Goal: Task Accomplishment & Management: Use online tool/utility

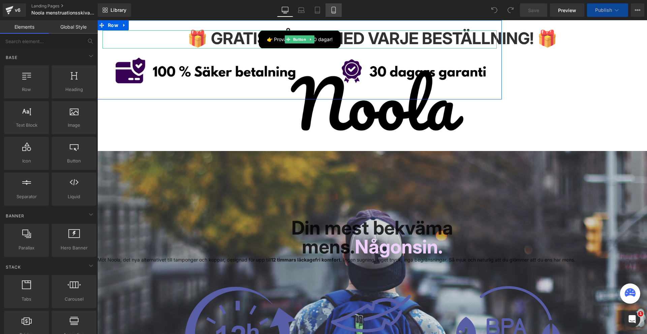
click at [335, 8] on icon at bounding box center [333, 10] width 7 height 7
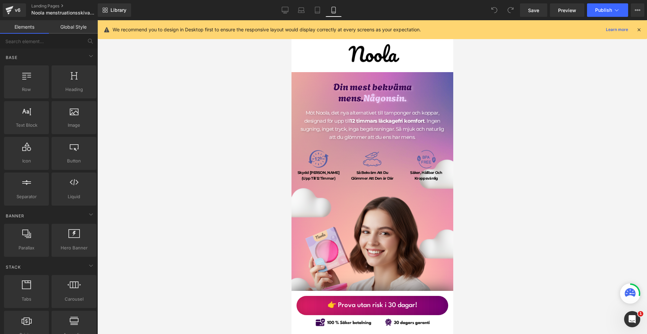
click at [637, 33] on div "We recommend you to design in Desktop first to ensure the responsive layout wou…" at bounding box center [373, 29] width 550 height 19
click at [360, 94] on span "Heading" at bounding box center [367, 93] width 19 height 8
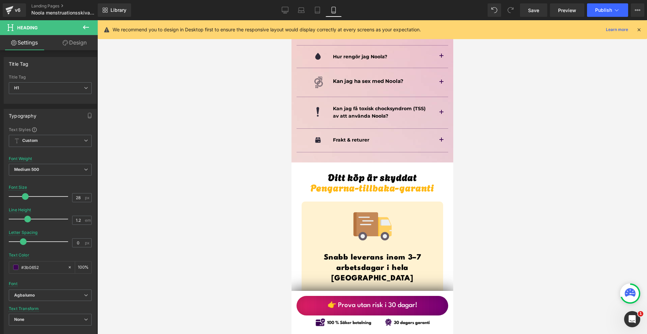
scroll to position [4720, 0]
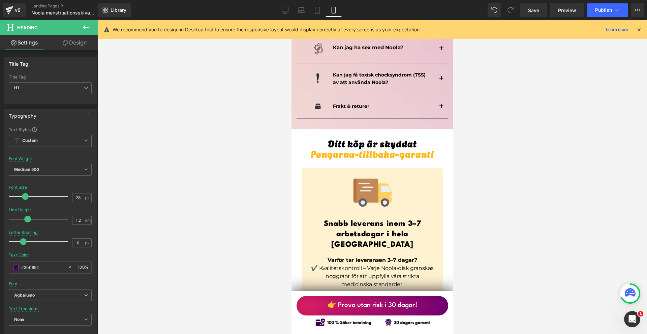
click at [435, 95] on button "button" at bounding box center [441, 106] width 13 height 23
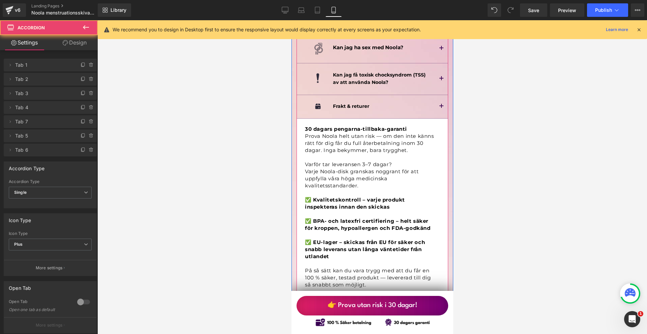
click at [441, 108] on span "button" at bounding box center [441, 108] width 0 height 0
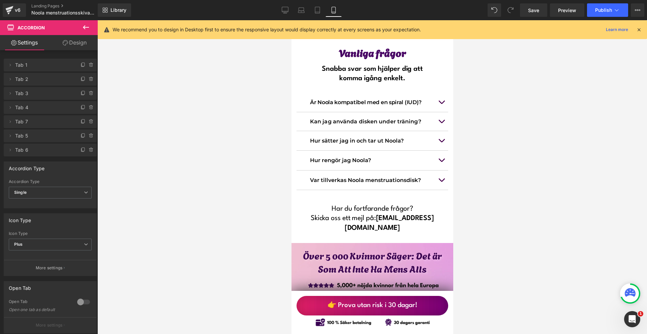
scroll to position [5424, 0]
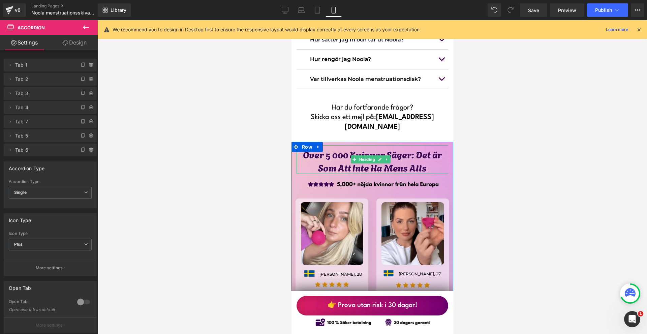
click at [330, 148] on h1 "Över 5 000 Kvinnor Säger: Det är Som Att Inte Ha Mens Alls" at bounding box center [372, 161] width 152 height 26
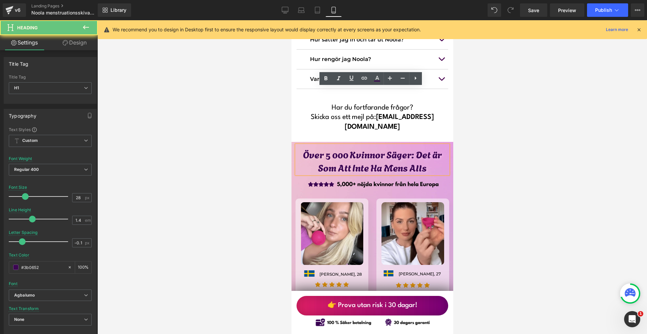
click at [331, 148] on h1 "Över 5 000 Kvinnor Säger: Det är Som Att Inte Ha Mens Alls" at bounding box center [372, 161] width 152 height 26
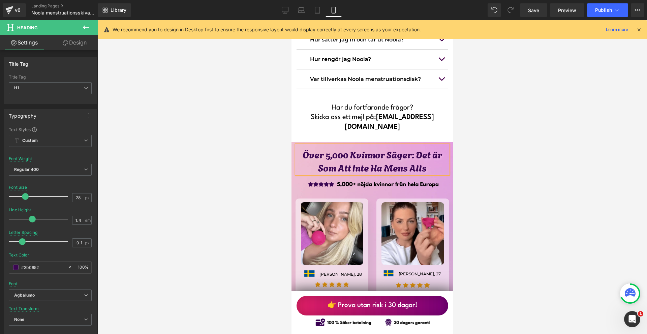
click at [495, 124] on div at bounding box center [372, 177] width 550 height 314
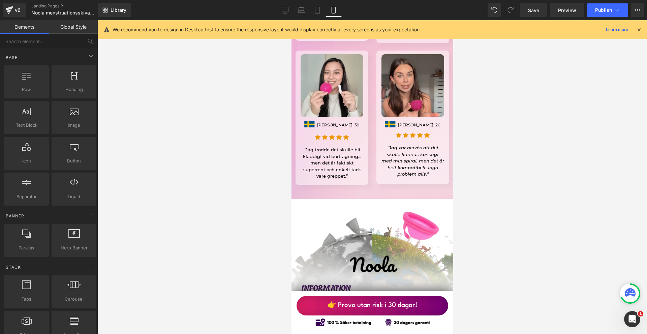
scroll to position [6031, 0]
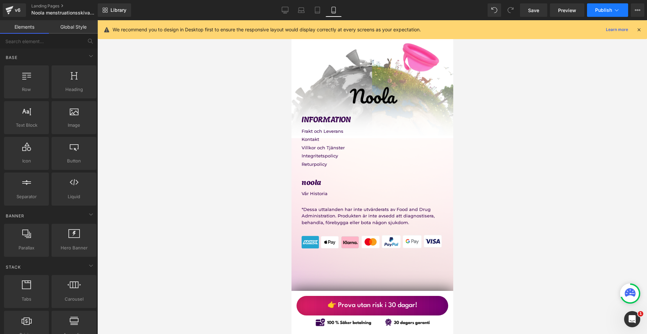
click at [607, 13] on button "Publish" at bounding box center [607, 9] width 41 height 13
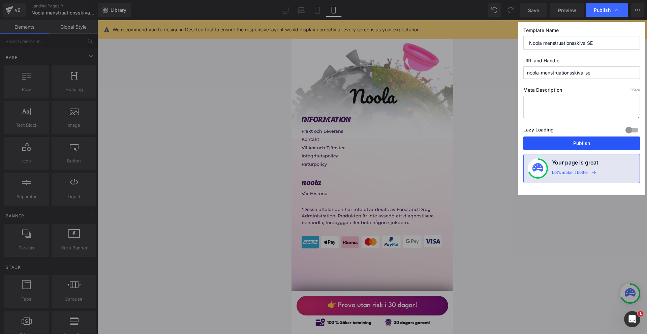
click at [598, 142] on button "Publish" at bounding box center [582, 143] width 117 height 13
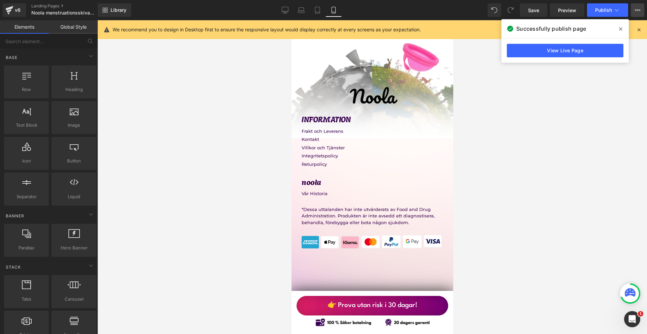
click at [632, 10] on button "View Live Page View with current Template Save Template to Library Schedule Pub…" at bounding box center [637, 9] width 13 height 13
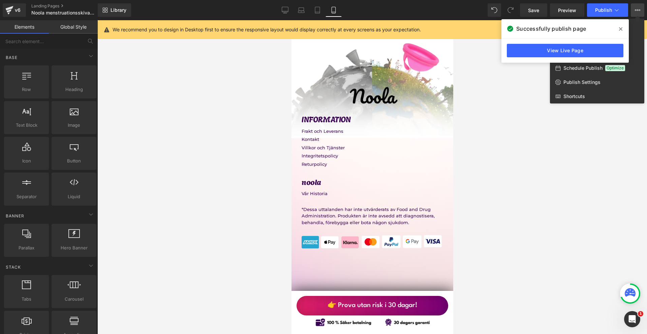
click at [574, 122] on div at bounding box center [372, 177] width 550 height 314
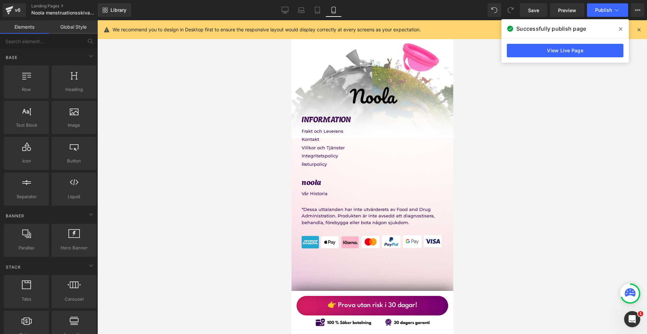
click at [621, 26] on icon at bounding box center [620, 28] width 3 height 5
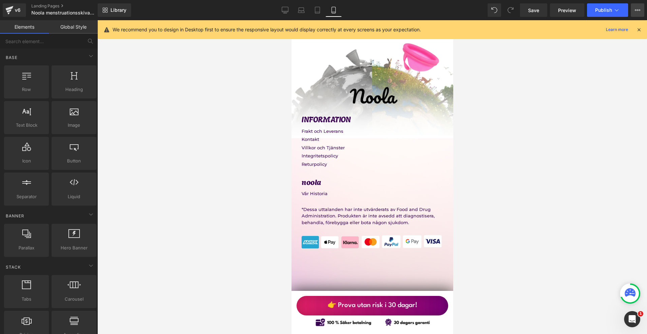
click at [634, 10] on button "View Live Page View with current Template Save Template to Library Schedule Pub…" at bounding box center [637, 9] width 13 height 13
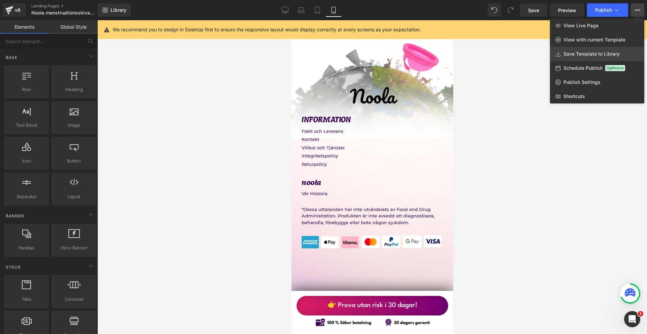
click at [585, 55] on span "Save Template to Library" at bounding box center [592, 54] width 56 height 6
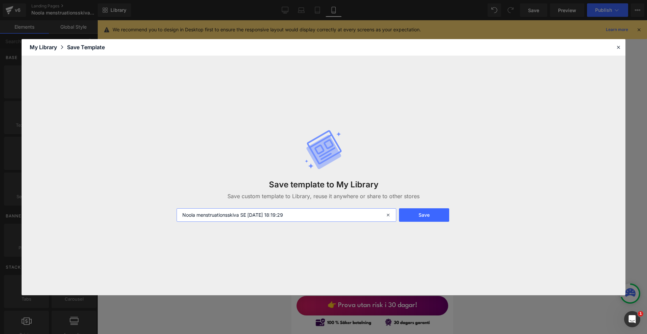
click at [347, 209] on input "Noola menstruationsskiva SE [DATE] 18:19:29" at bounding box center [287, 214] width 220 height 13
click at [347, 210] on input "Noola menstruationsskiva SE [DATE] 18:19:29" at bounding box center [287, 214] width 220 height 13
type input "EXPORT OUT TO NOOLA STORE"
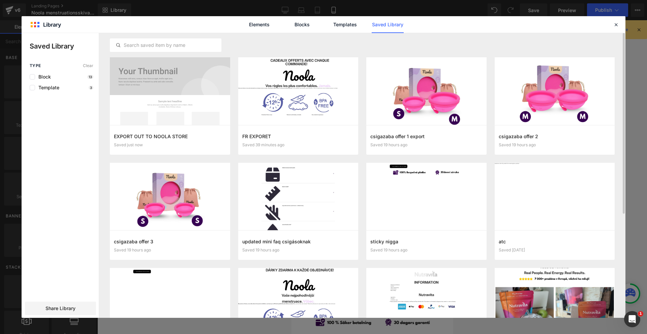
drag, startPoint x: 71, startPoint y: 306, endPoint x: 105, endPoint y: 247, distance: 68.1
click at [71, 306] on span "Share Library" at bounding box center [61, 308] width 30 height 7
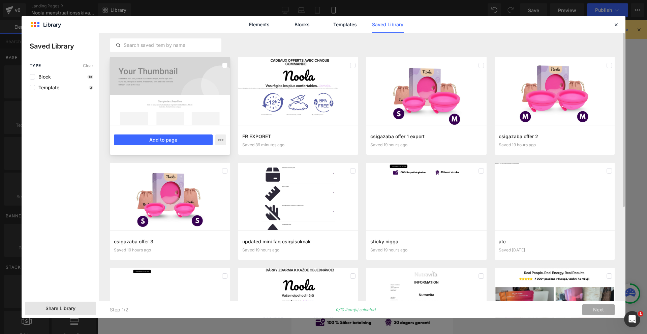
click at [178, 91] on div at bounding box center [170, 91] width 120 height 68
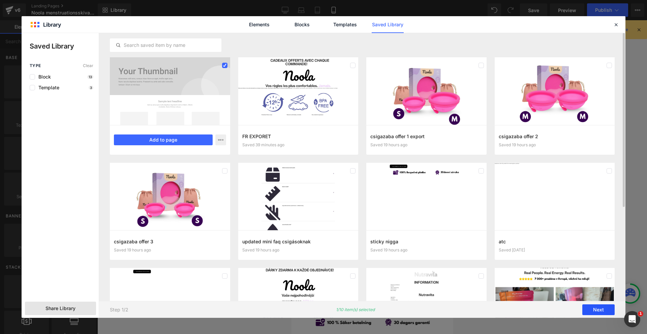
click at [593, 312] on button "Next" at bounding box center [599, 309] width 32 height 11
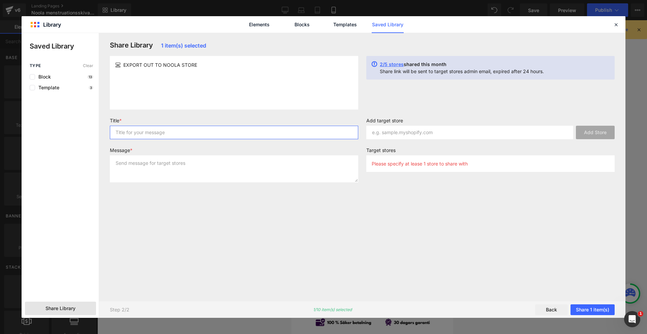
click at [243, 135] on input "text" at bounding box center [234, 132] width 248 height 13
type input "ASSD"
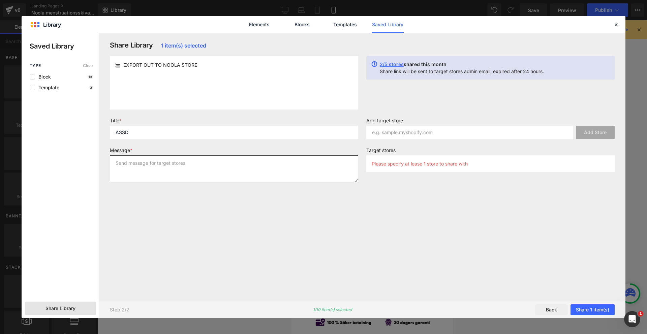
click at [216, 163] on textarea at bounding box center [234, 168] width 248 height 27
type textarea "ASSD"
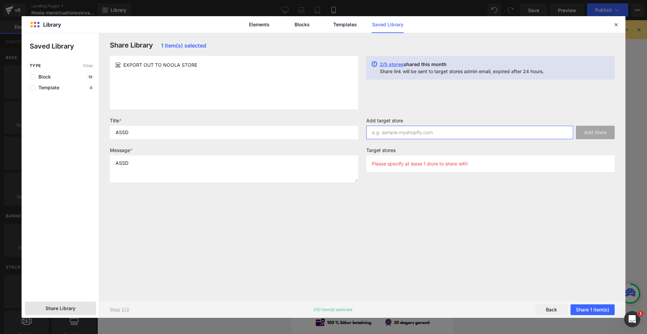
click at [390, 133] on input "text" at bounding box center [469, 132] width 207 height 13
click at [389, 135] on input "text" at bounding box center [469, 132] width 207 height 13
paste input "[DOMAIN_NAME]"
type input "[DOMAIN_NAME]"
click at [575, 133] on div "[DOMAIN_NAME] Add Store" at bounding box center [490, 132] width 248 height 13
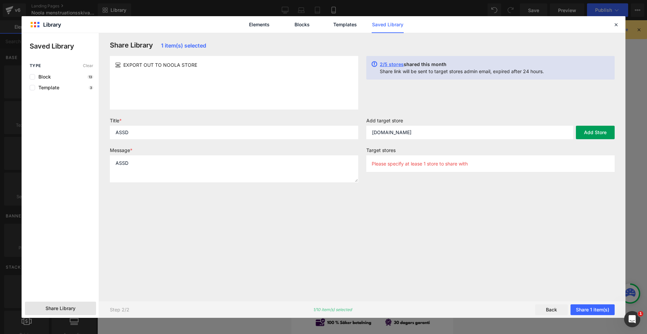
click at [585, 133] on button "Add Store" at bounding box center [595, 132] width 39 height 13
click at [589, 309] on button "Share 1 item(s)" at bounding box center [593, 309] width 44 height 11
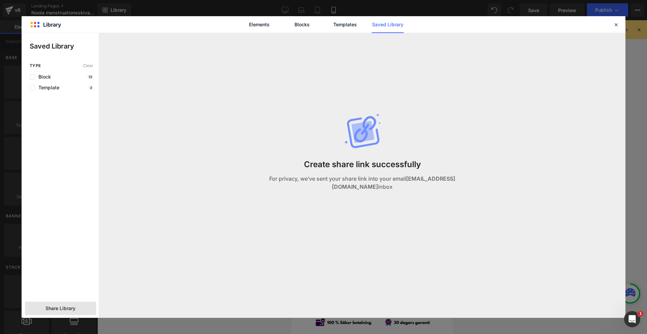
click at [612, 24] on div "Elements Blocks Templates Saved Library" at bounding box center [324, 24] width 604 height 17
click at [616, 23] on icon at bounding box center [616, 25] width 6 height 6
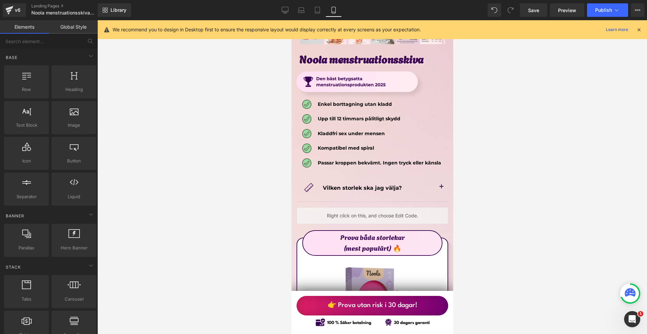
scroll to position [3692, 0]
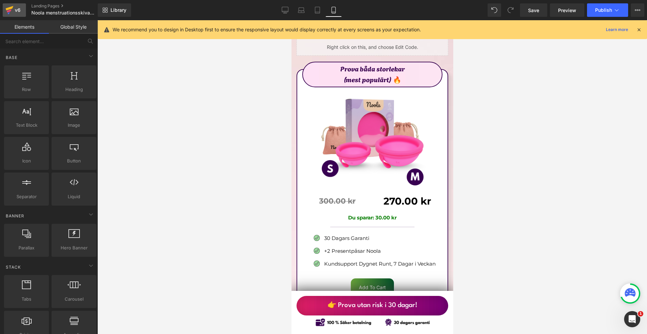
click at [9, 11] on icon at bounding box center [9, 10] width 5 height 3
